Goal: Navigation & Orientation: Find specific page/section

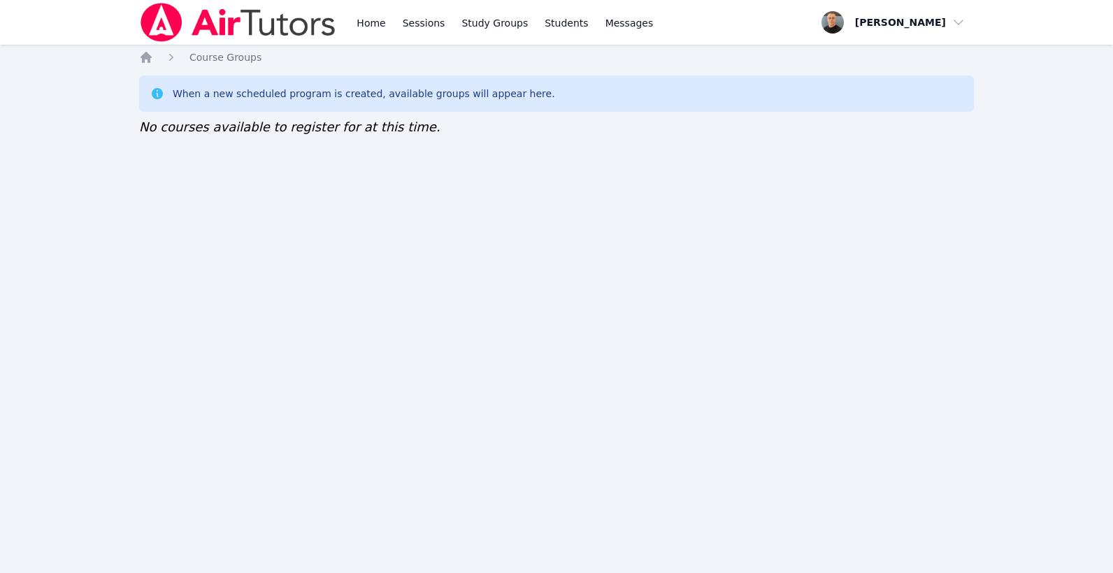
click at [499, 316] on div "Home Sessions Study Groups Students Messages Open user menu Taylor Arnold Open …" at bounding box center [556, 286] width 1113 height 573
click at [682, 250] on div "Home Sessions Study Groups Students Messages Open user menu Taylor Arnold Open …" at bounding box center [556, 286] width 1113 height 573
